Goal: Task Accomplishment & Management: Manage account settings

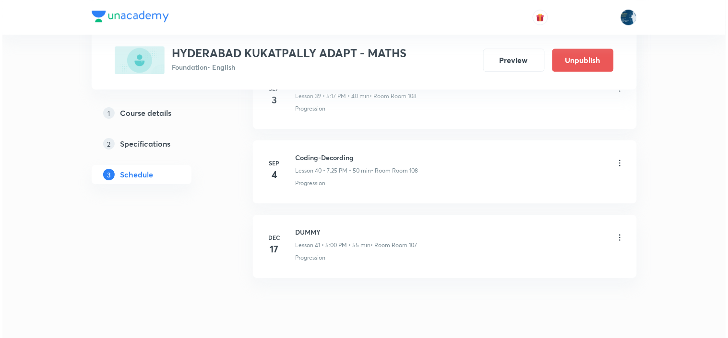
scroll to position [3496, 0]
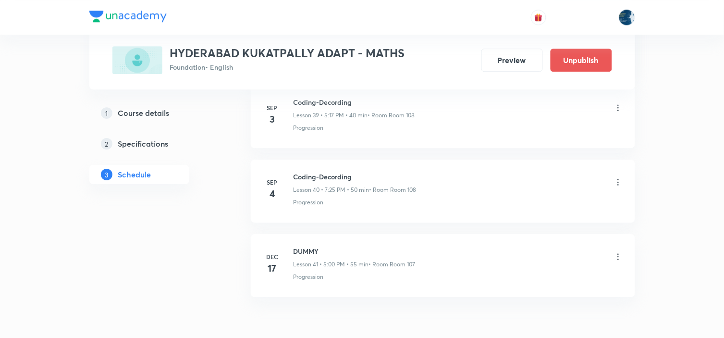
click at [618, 186] on icon at bounding box center [618, 182] width 10 height 10
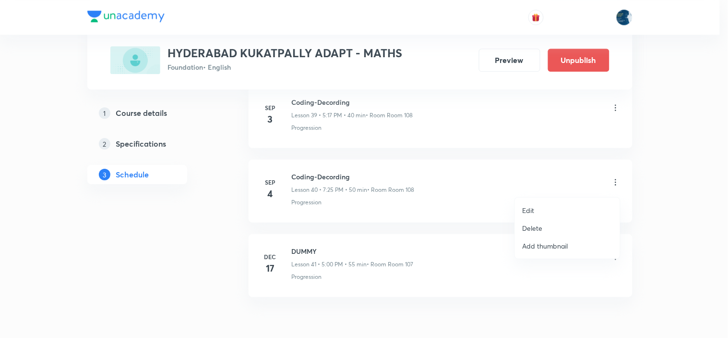
click at [544, 208] on li "Edit" at bounding box center [567, 210] width 105 height 18
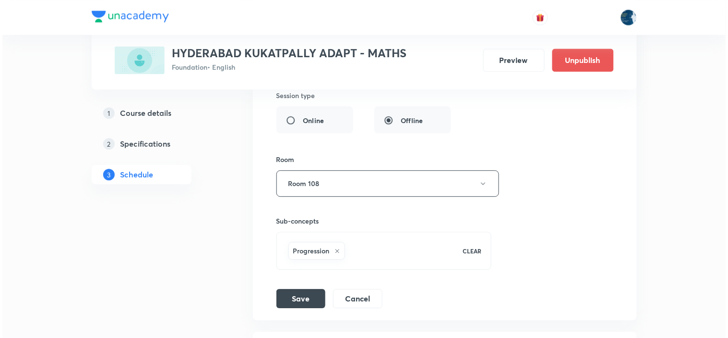
scroll to position [3263, 0]
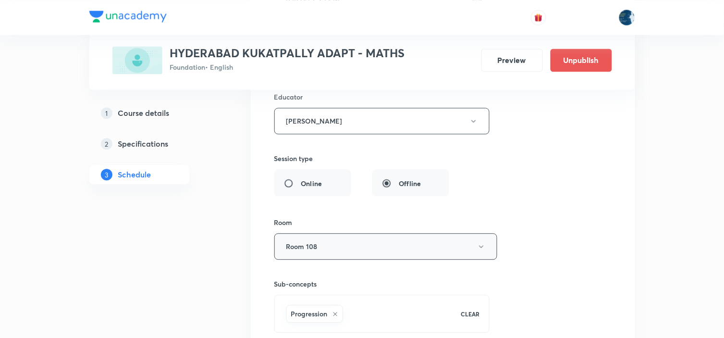
click at [455, 242] on button "Room 108" at bounding box center [385, 246] width 223 height 26
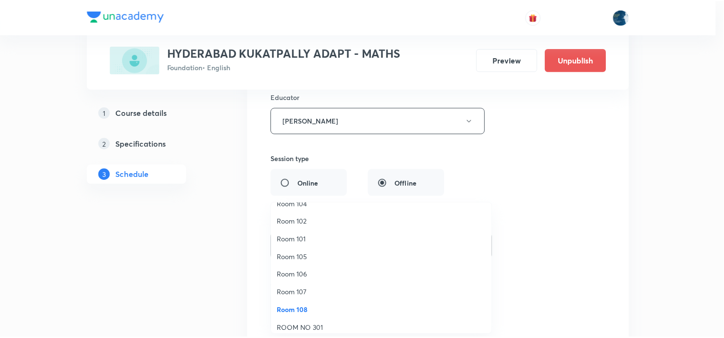
scroll to position [53, 0]
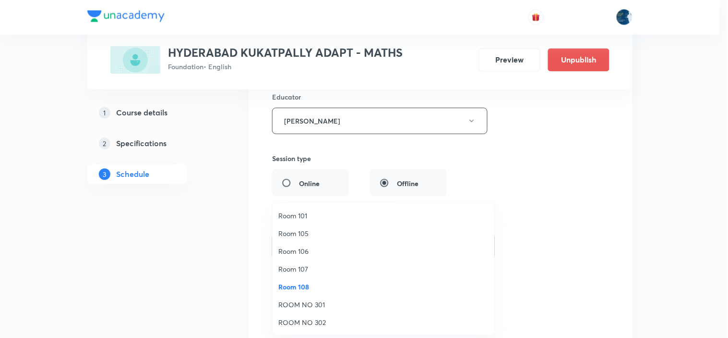
click at [325, 270] on span "Room 107" at bounding box center [384, 269] width 210 height 10
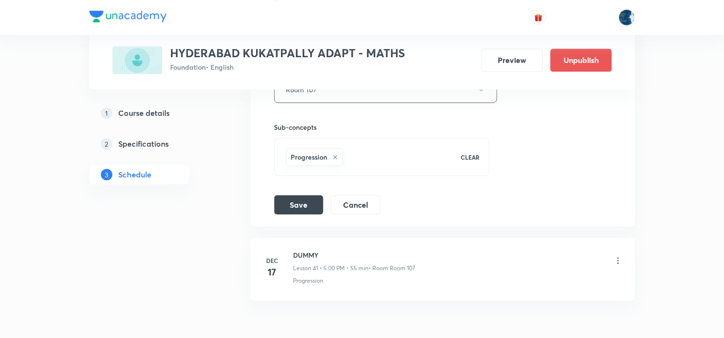
scroll to position [3477, 0]
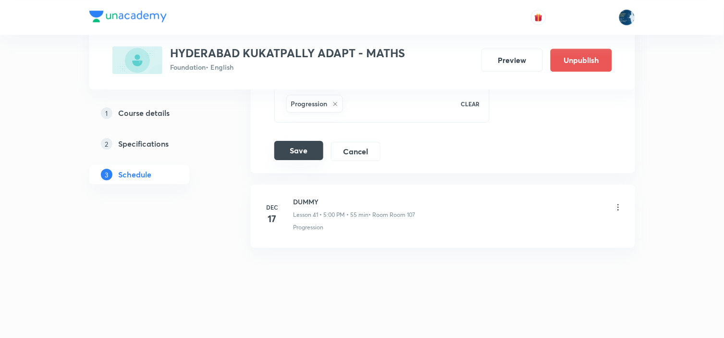
click at [296, 145] on button "Save" at bounding box center [298, 150] width 49 height 19
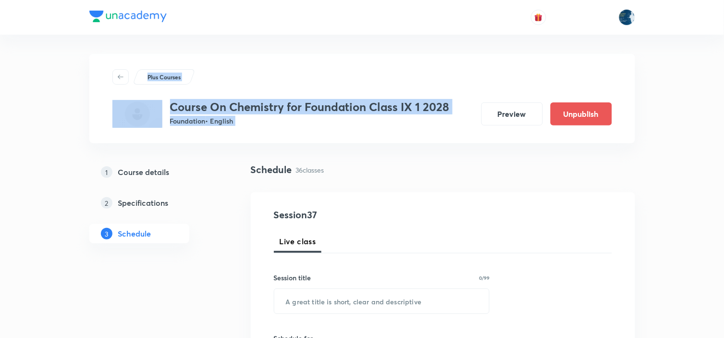
drag, startPoint x: 728, startPoint y: 32, endPoint x: 728, endPoint y: 109, distance: 77.8
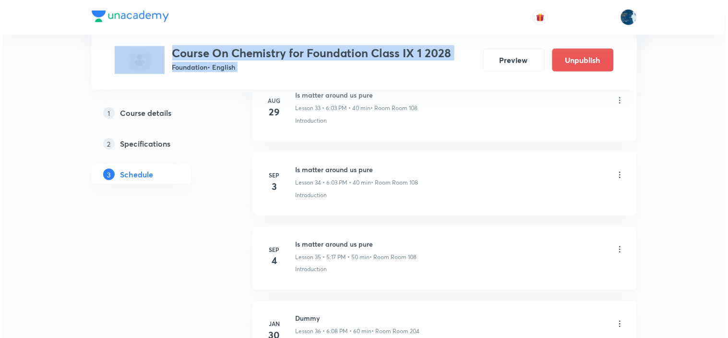
scroll to position [3115, 0]
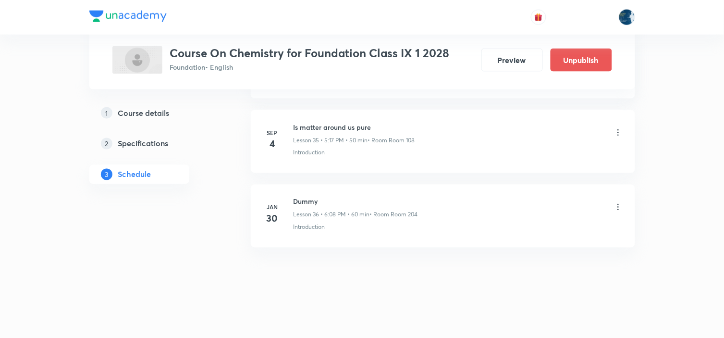
click at [617, 132] on icon at bounding box center [618, 133] width 10 height 10
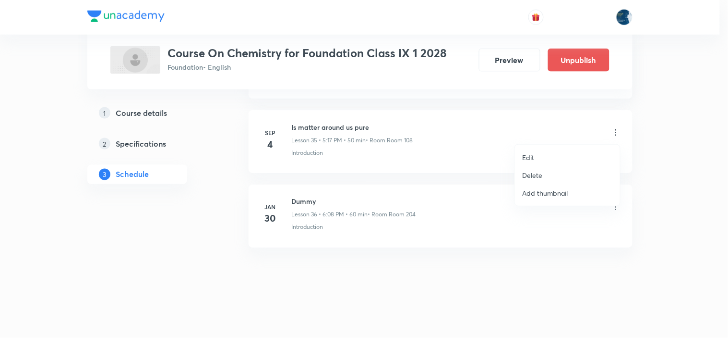
click at [550, 156] on li "Edit" at bounding box center [567, 157] width 105 height 18
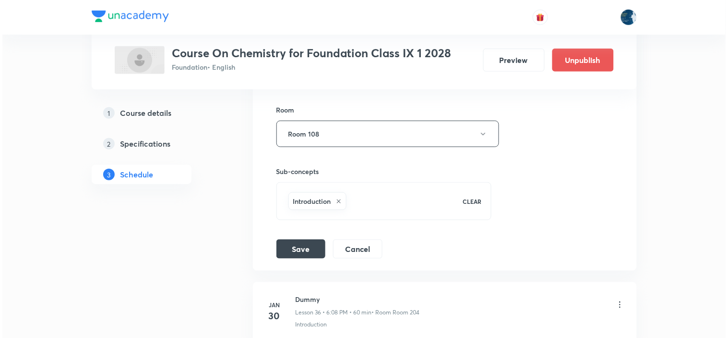
scroll to position [2936, 0]
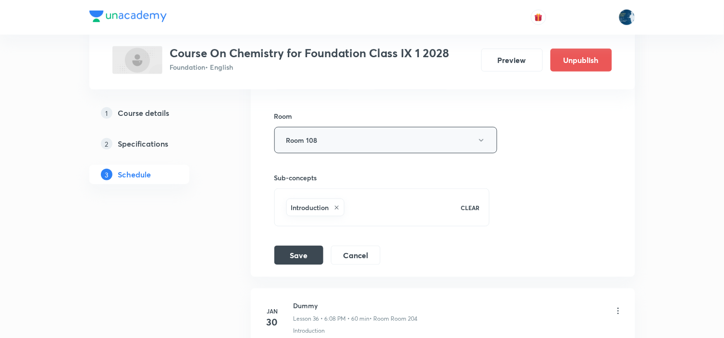
click at [483, 140] on icon "button" at bounding box center [481, 140] width 8 height 8
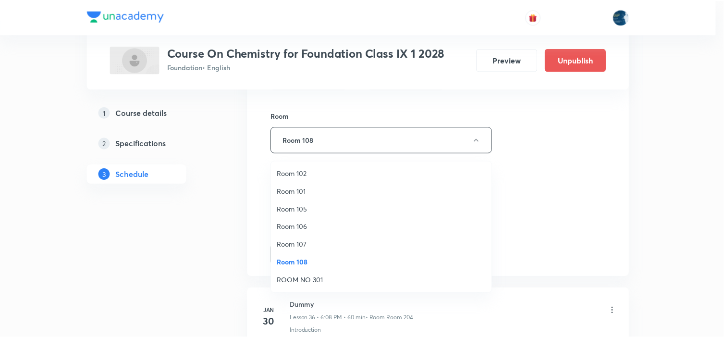
scroll to position [53, 0]
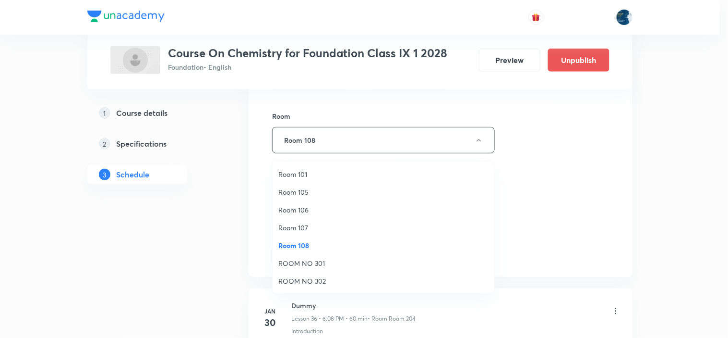
click at [310, 219] on li "Room 107" at bounding box center [384, 227] width 222 height 18
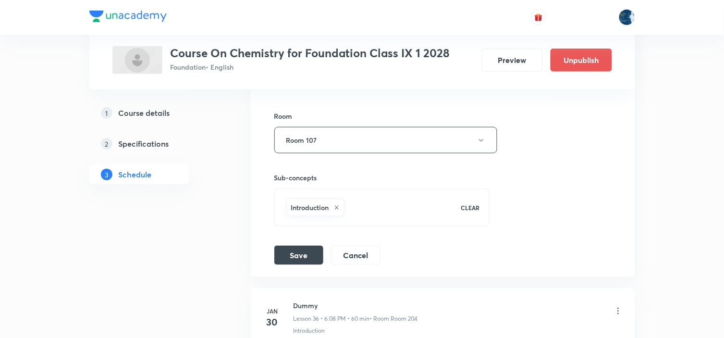
scroll to position [2989, 0]
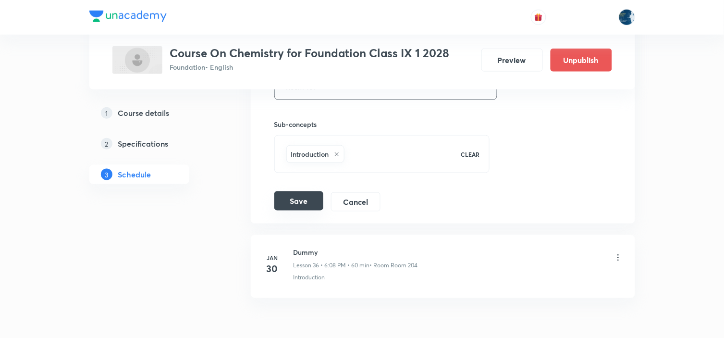
click at [315, 206] on button "Save" at bounding box center [298, 200] width 49 height 19
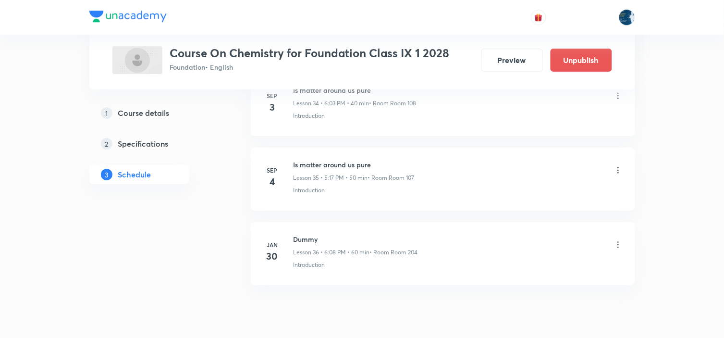
scroll to position [2673, 0]
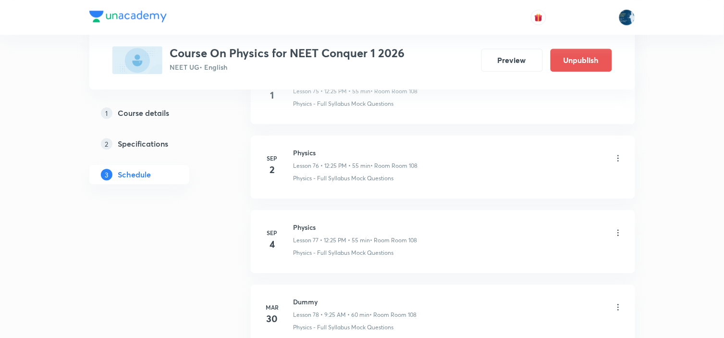
scroll to position [6253, 0]
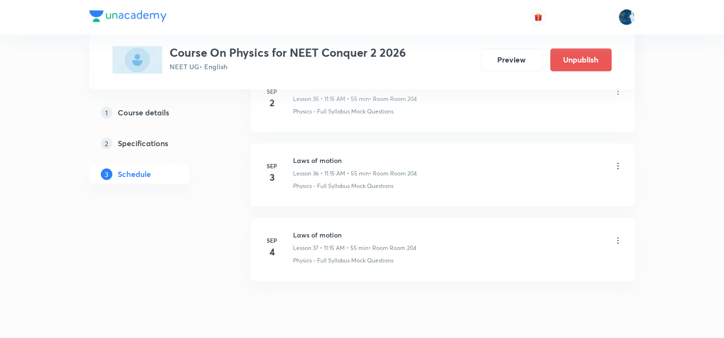
scroll to position [3197, 0]
